Goal: Check status: Check status

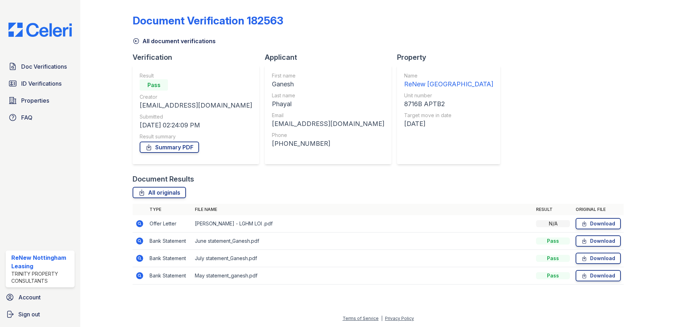
click at [136, 42] on icon at bounding box center [136, 40] width 7 height 7
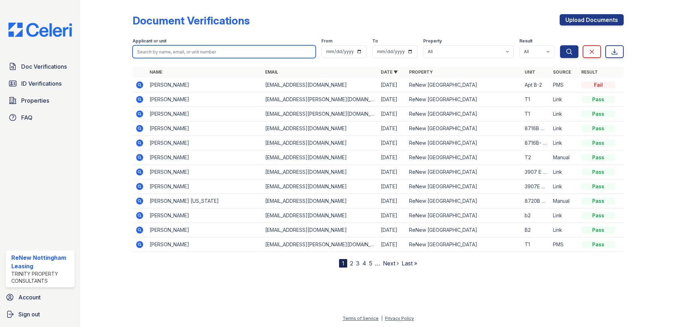
click at [179, 53] on input "search" at bounding box center [224, 51] width 183 height 13
click at [126, 68] on div at bounding box center [112, 135] width 41 height 265
click at [141, 85] on icon at bounding box center [139, 85] width 8 height 8
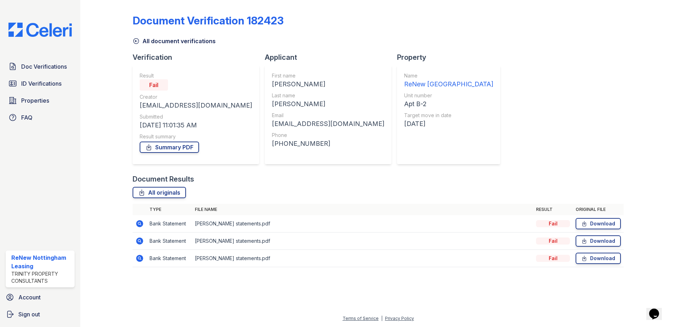
click at [141, 225] on icon at bounding box center [139, 223] width 7 height 7
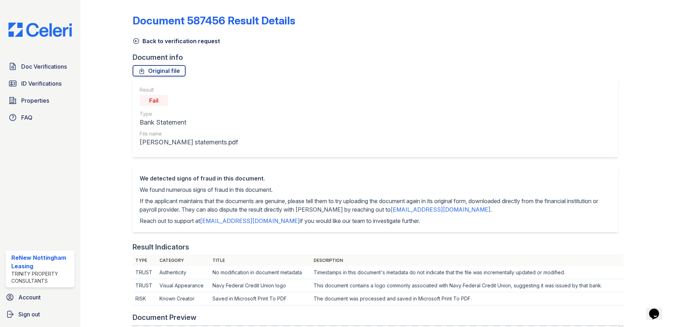
click at [133, 41] on icon at bounding box center [136, 40] width 7 height 7
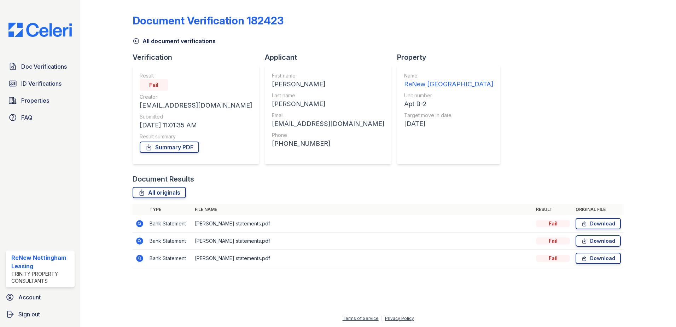
click at [142, 243] on icon at bounding box center [139, 240] width 7 height 7
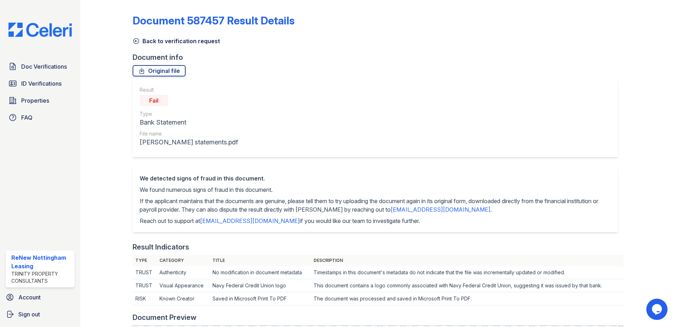
click at [137, 43] on icon at bounding box center [136, 40] width 7 height 7
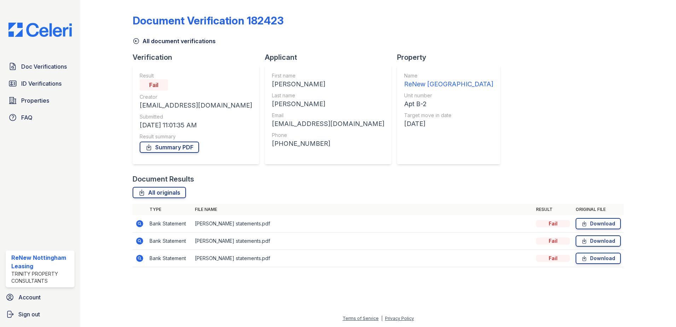
click at [136, 256] on icon at bounding box center [139, 258] width 8 height 8
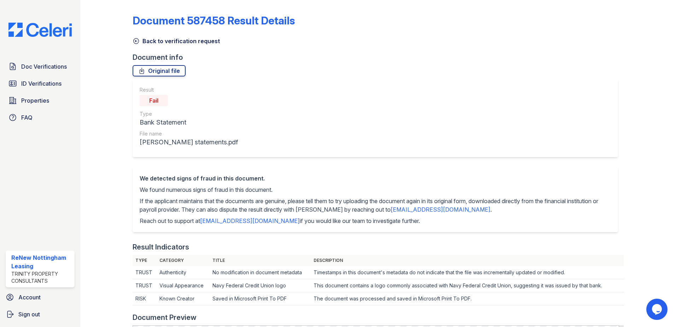
click at [135, 41] on icon at bounding box center [136, 41] width 5 height 5
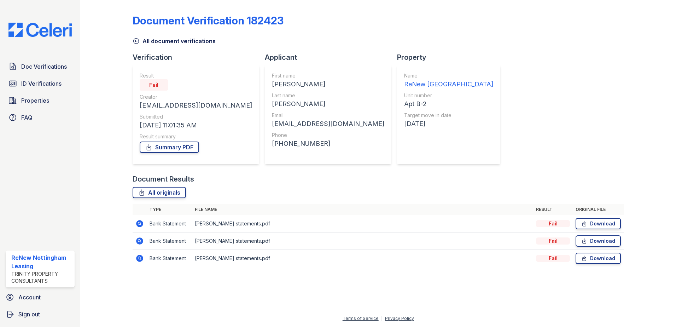
click at [143, 239] on icon at bounding box center [139, 240] width 7 height 7
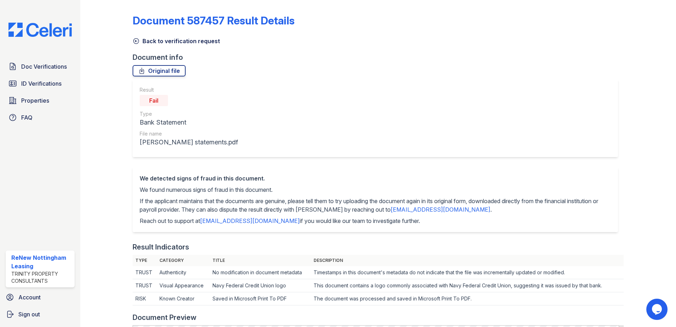
click at [137, 41] on icon at bounding box center [136, 41] width 5 height 5
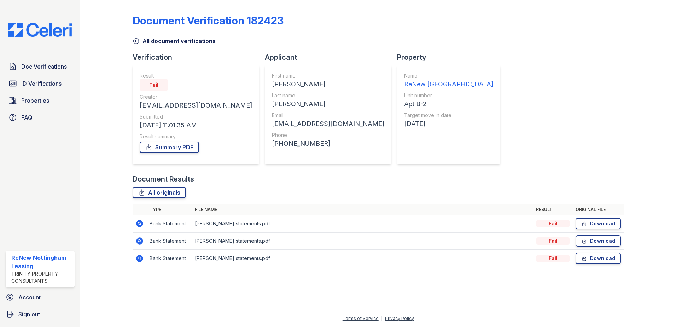
click at [136, 39] on icon at bounding box center [136, 40] width 7 height 7
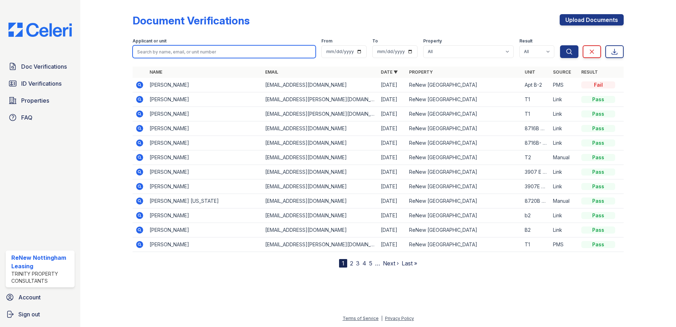
click at [165, 52] on input "search" at bounding box center [224, 51] width 183 height 13
type input "bennie"
click at [142, 87] on icon at bounding box center [139, 84] width 7 height 7
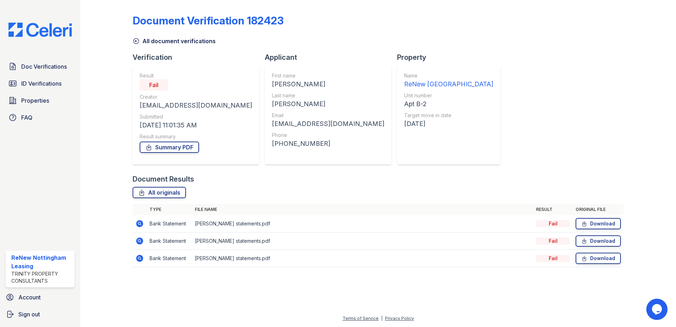
click at [143, 226] on icon at bounding box center [139, 223] width 8 height 8
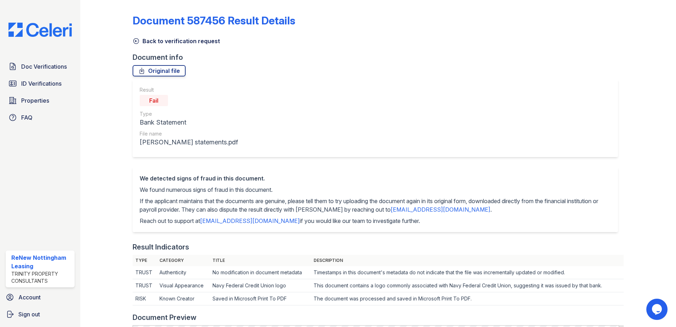
click at [136, 42] on icon at bounding box center [136, 40] width 7 height 7
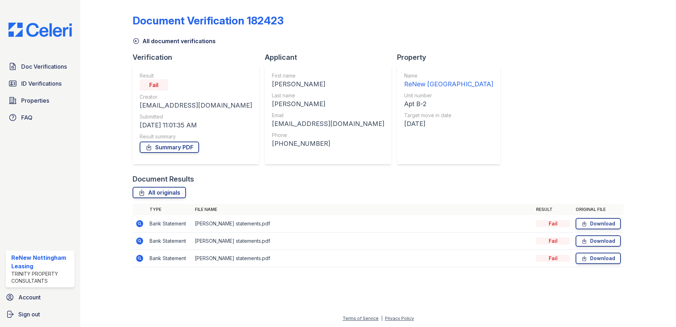
click at [141, 240] on icon at bounding box center [139, 241] width 8 height 8
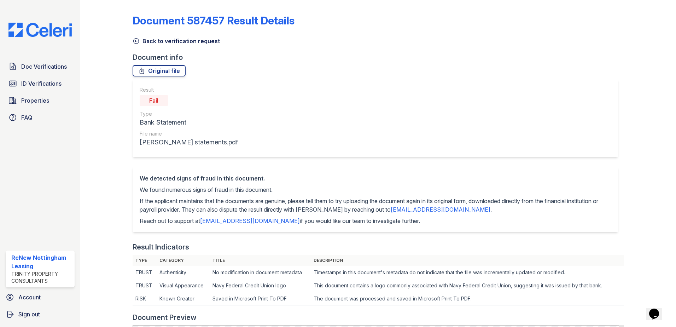
click at [136, 42] on icon at bounding box center [136, 40] width 7 height 7
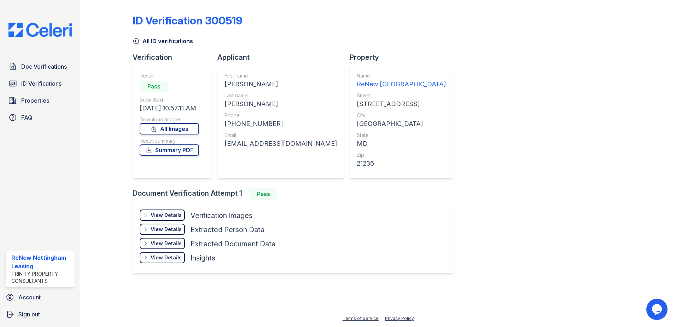
click at [163, 216] on div "View Details" at bounding box center [166, 214] width 31 height 7
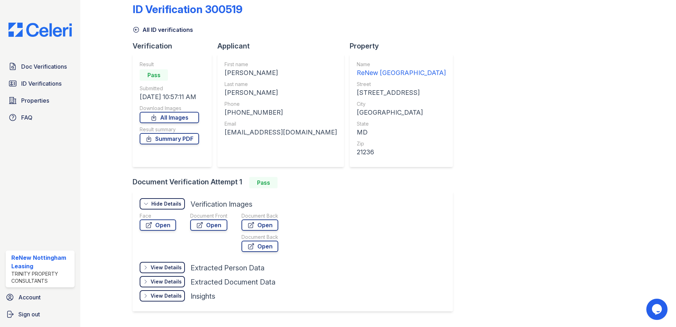
scroll to position [30, 0]
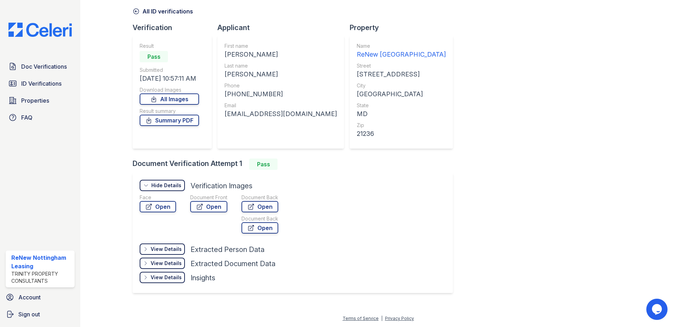
click at [159, 248] on div "View Details" at bounding box center [166, 248] width 31 height 7
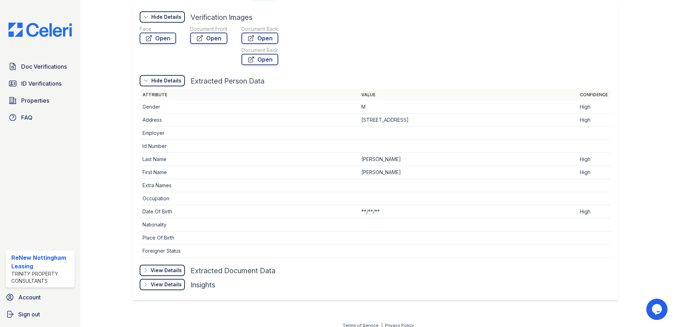
scroll to position [205, 0]
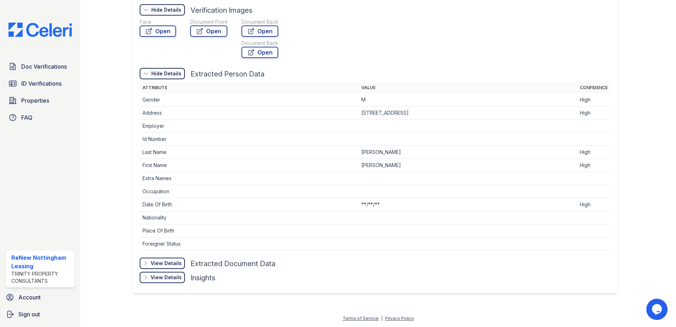
click at [172, 261] on div "View Details" at bounding box center [166, 263] width 31 height 7
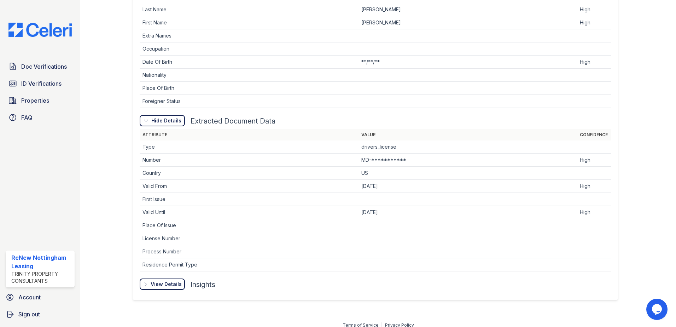
scroll to position [354, 0]
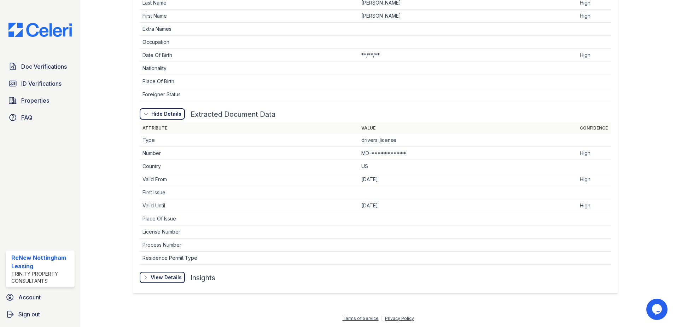
click at [0, 0] on div "View Details" at bounding box center [0, 0] width 0 height 0
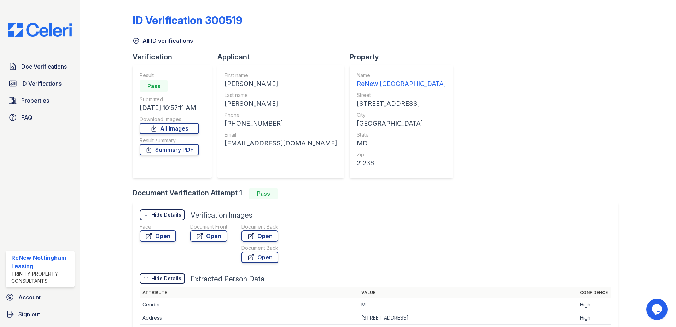
scroll to position [0, 0]
click at [136, 39] on icon at bounding box center [136, 41] width 5 height 5
